Goal: Find contact information: Find contact information

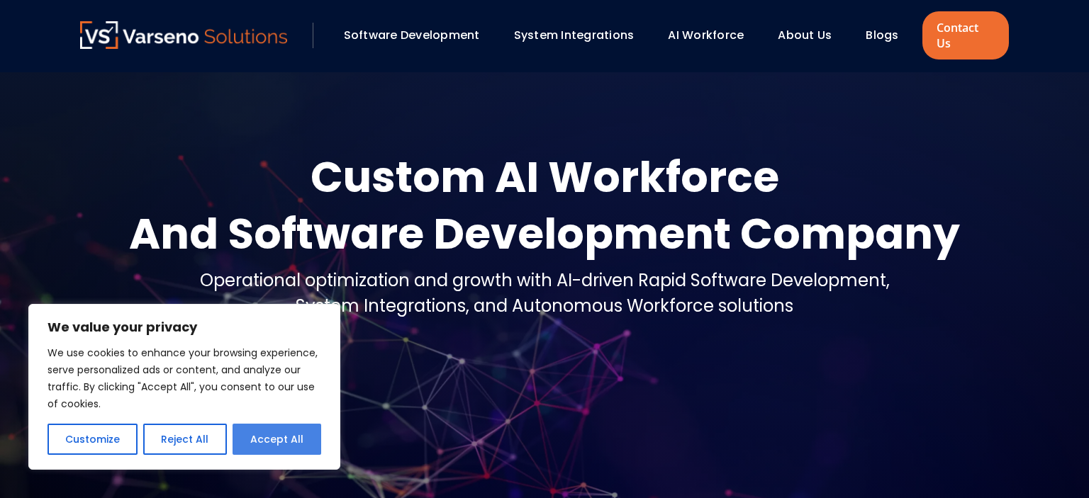
click at [247, 433] on button "Accept All" at bounding box center [277, 439] width 89 height 31
checkbox input "true"
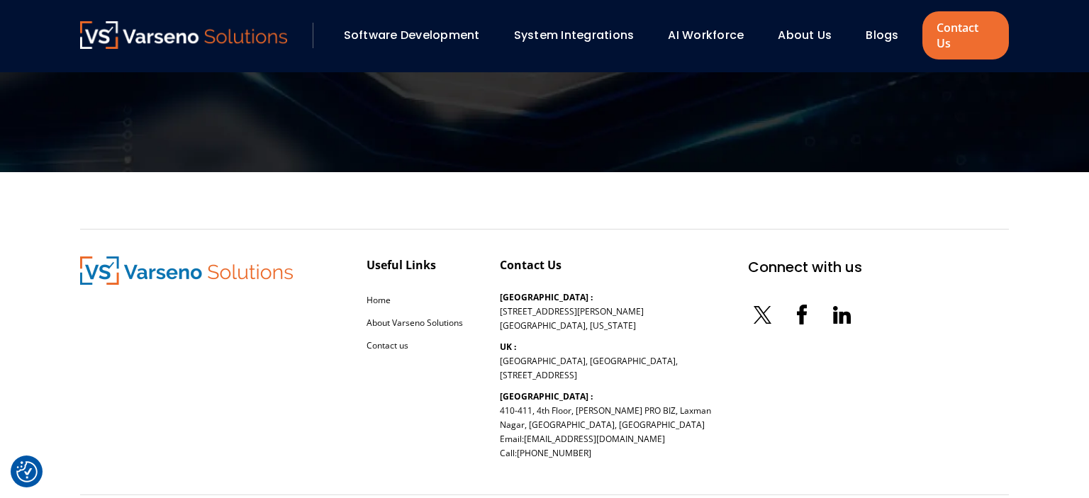
scroll to position [4619, 0]
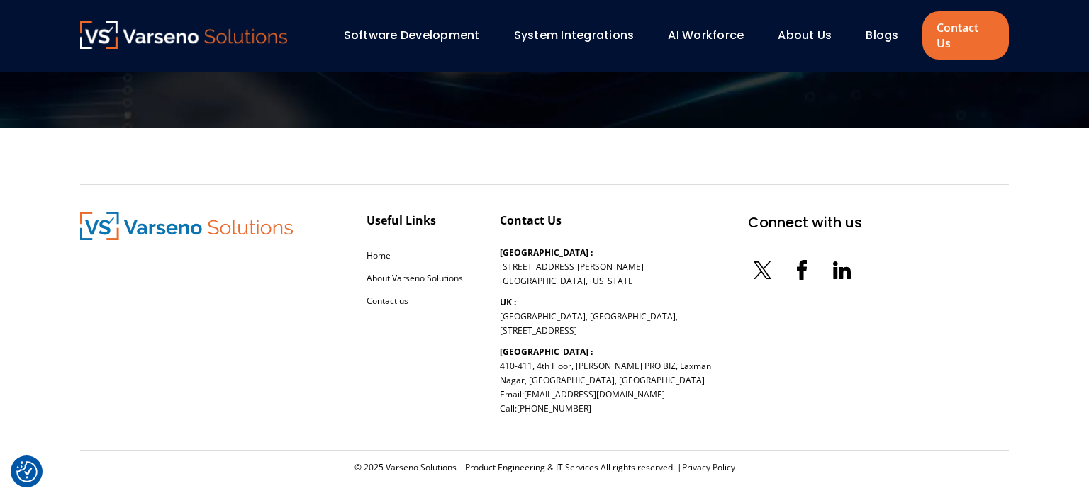
click at [805, 30] on link "About Us" at bounding box center [805, 35] width 54 height 16
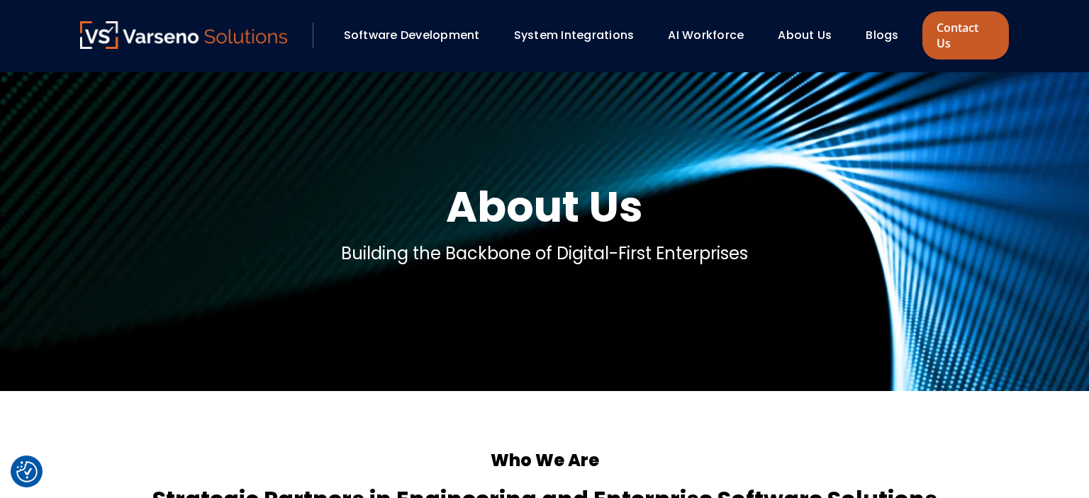
click at [966, 40] on link "Contact Us" at bounding box center [965, 35] width 86 height 48
